Goal: Entertainment & Leisure: Consume media (video, audio)

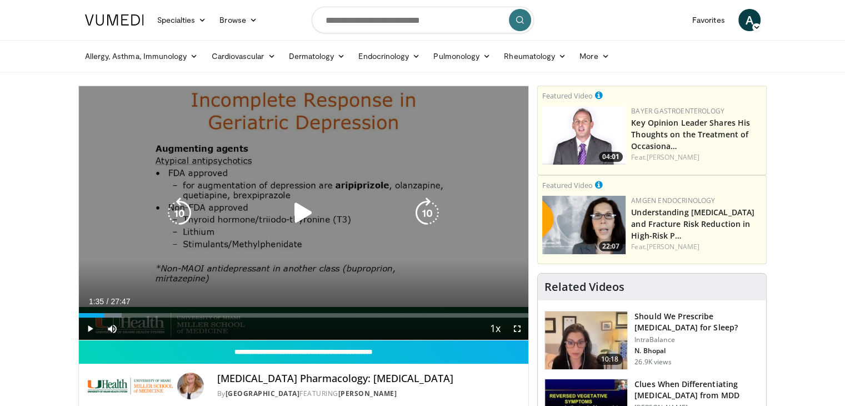
click at [304, 212] on icon "Video Player" at bounding box center [303, 212] width 31 height 31
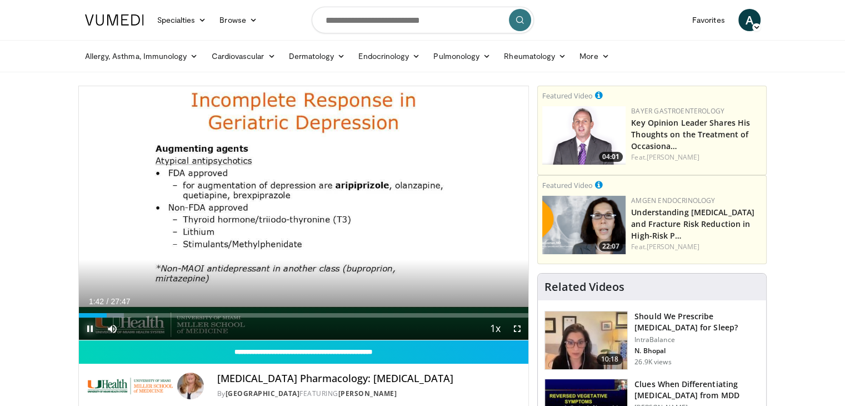
click at [88, 327] on span "Video Player" at bounding box center [90, 328] width 22 height 22
click at [89, 327] on span "Video Player" at bounding box center [90, 328] width 22 height 22
click at [91, 327] on span "Video Player" at bounding box center [90, 328] width 22 height 22
click at [84, 328] on span "Video Player" at bounding box center [90, 328] width 22 height 22
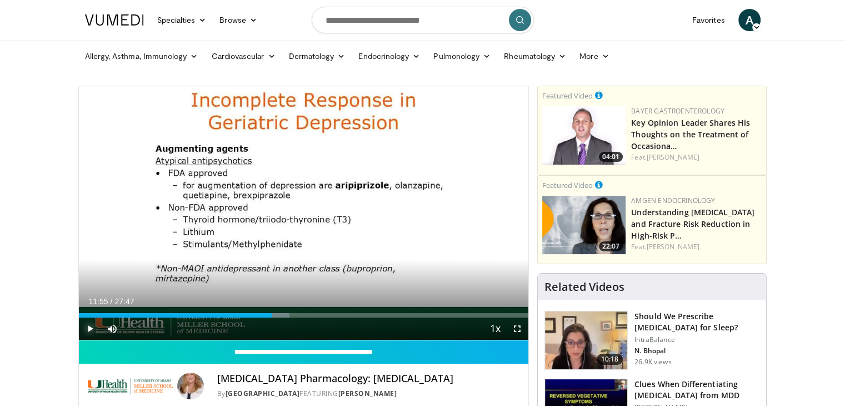
click at [84, 328] on span "Video Player" at bounding box center [90, 328] width 22 height 22
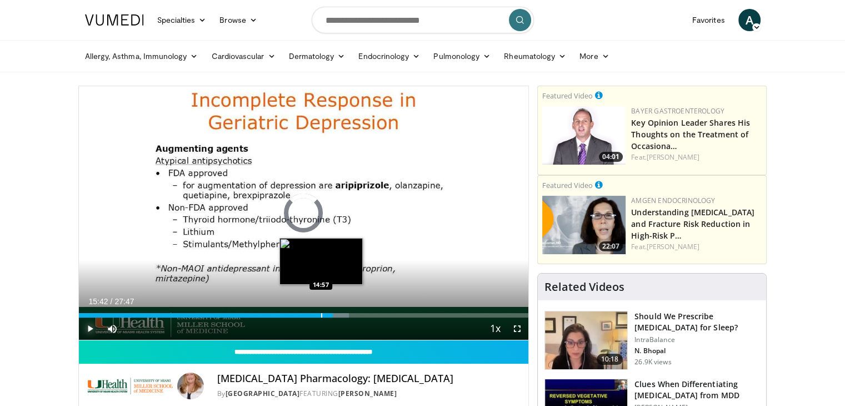
click at [321, 311] on div "Loaded : 60.10% 14:57 14:57" at bounding box center [304, 312] width 450 height 11
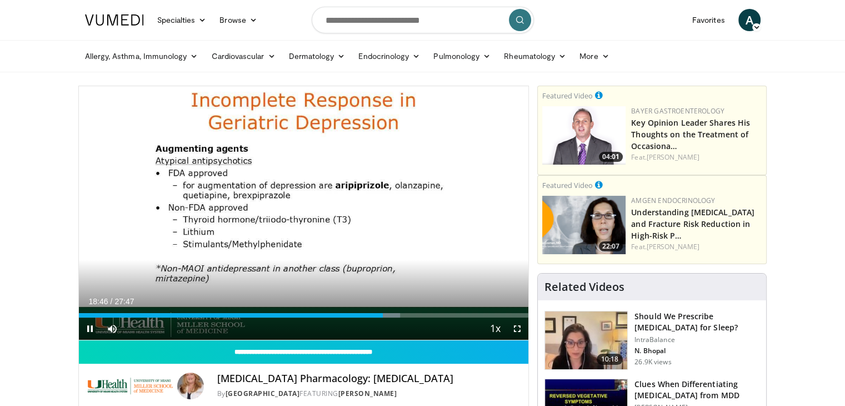
click at [87, 326] on video-js "**********" at bounding box center [304, 213] width 450 height 254
click at [92, 327] on span "Video Player" at bounding box center [90, 328] width 22 height 22
click at [91, 323] on span "Video Player" at bounding box center [90, 328] width 22 height 22
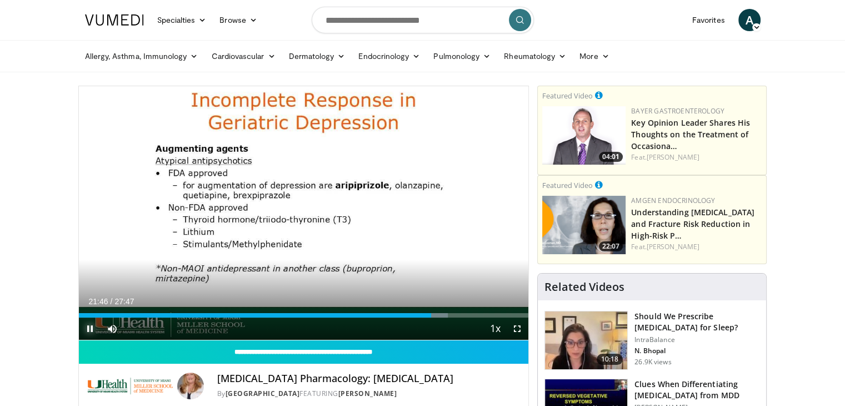
click at [89, 331] on span "Video Player" at bounding box center [90, 328] width 22 height 22
click at [84, 328] on span "Video Player" at bounding box center [90, 328] width 22 height 22
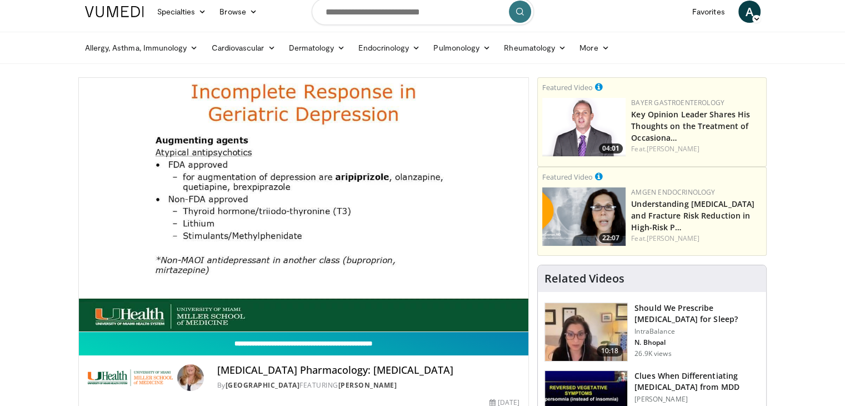
scroll to position [9, 0]
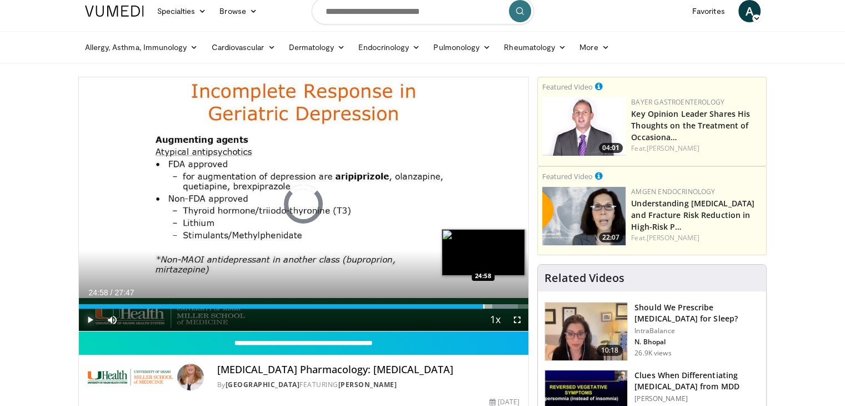
click at [483, 304] on div "Progress Bar" at bounding box center [483, 306] width 1 height 4
click at [499, 303] on div "Loaded : 100.00% 26:00 26:00" at bounding box center [304, 303] width 450 height 11
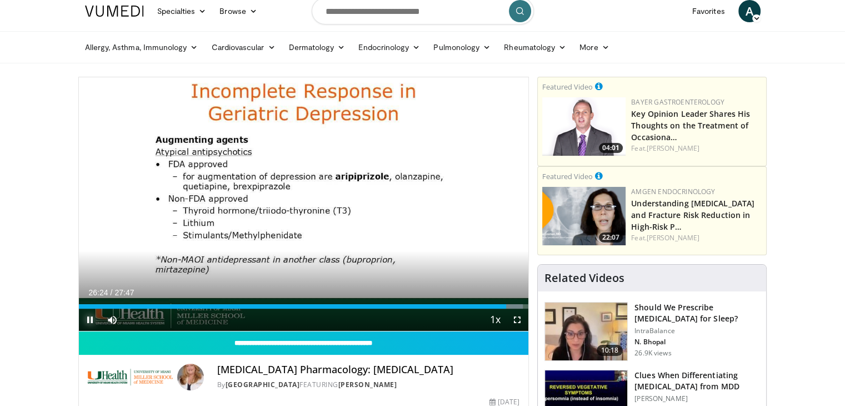
click at [86, 318] on span "Video Player" at bounding box center [90, 319] width 22 height 22
click at [481, 307] on div "Progress Bar" at bounding box center [481, 306] width 1 height 4
click at [92, 318] on span "Video Player" at bounding box center [90, 319] width 22 height 22
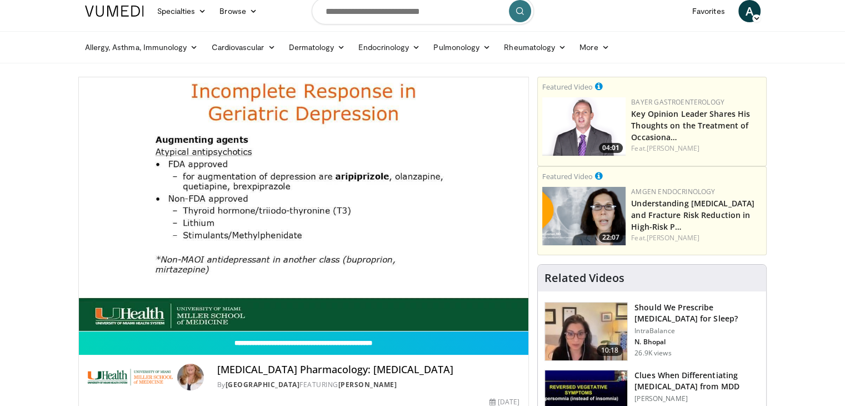
click at [89, 316] on div "10 seconds Tap to unmute" at bounding box center [304, 203] width 450 height 253
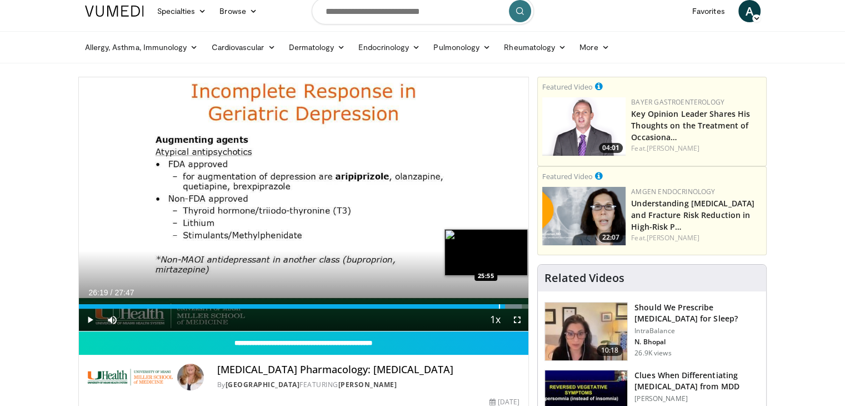
click at [499, 302] on div "Loaded : 98.48% 26:19 25:55" at bounding box center [304, 303] width 450 height 11
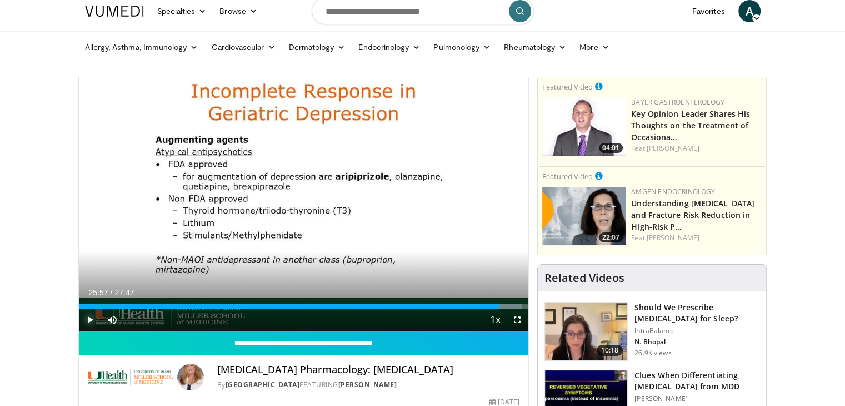
click at [91, 317] on span "Video Player" at bounding box center [90, 319] width 22 height 22
click at [88, 318] on span "Video Player" at bounding box center [90, 319] width 22 height 22
click at [87, 316] on span "Video Player" at bounding box center [90, 319] width 22 height 22
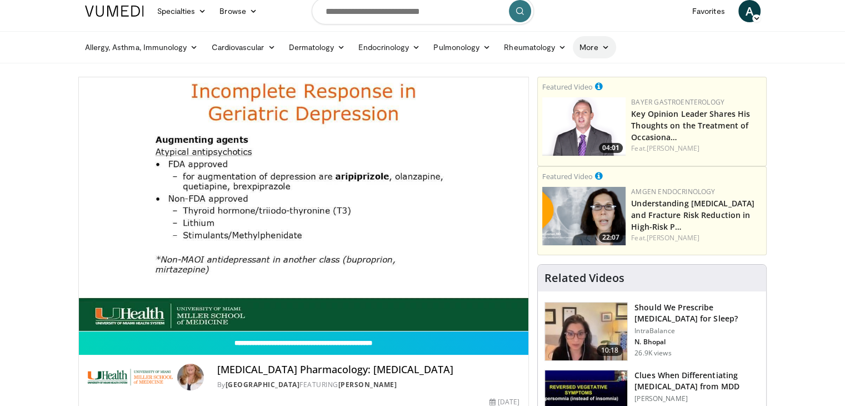
click at [607, 49] on icon at bounding box center [605, 47] width 8 height 8
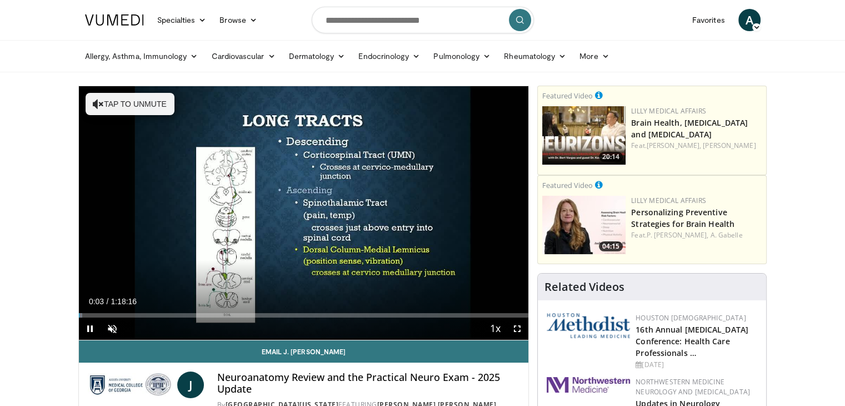
click at [327, 284] on div "10 seconds Tap to unmute" at bounding box center [304, 212] width 450 height 253
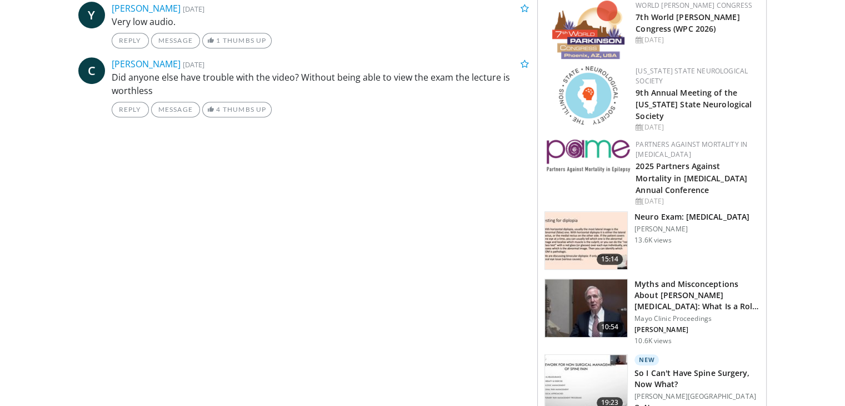
scroll to position [156, 0]
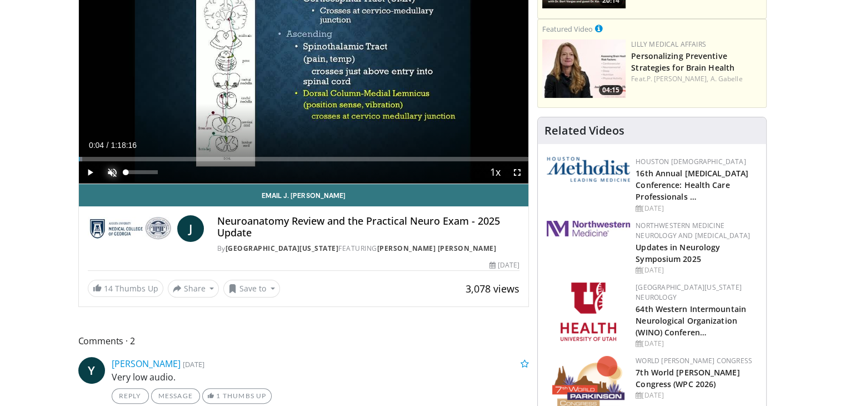
click at [113, 168] on span "Video Player" at bounding box center [112, 172] width 22 height 22
click at [92, 171] on span "Video Player" at bounding box center [90, 172] width 22 height 22
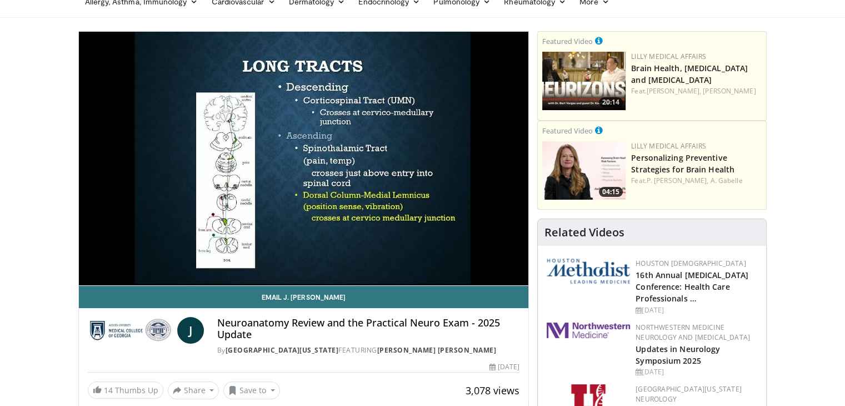
scroll to position [45, 0]
